Goal: Go to known website: Access a specific website the user already knows

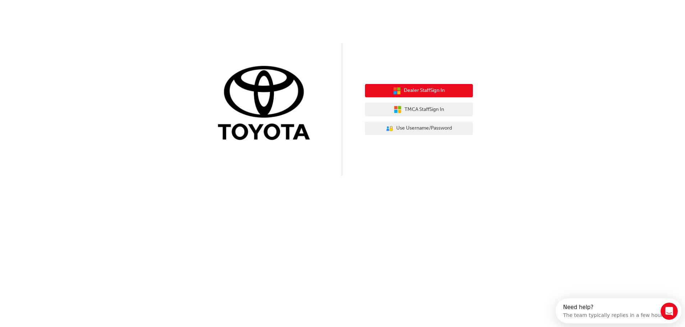
click at [423, 95] on button "Dealer Staff Sign In" at bounding box center [419, 91] width 108 height 14
